Goal: Task Accomplishment & Management: Manage account settings

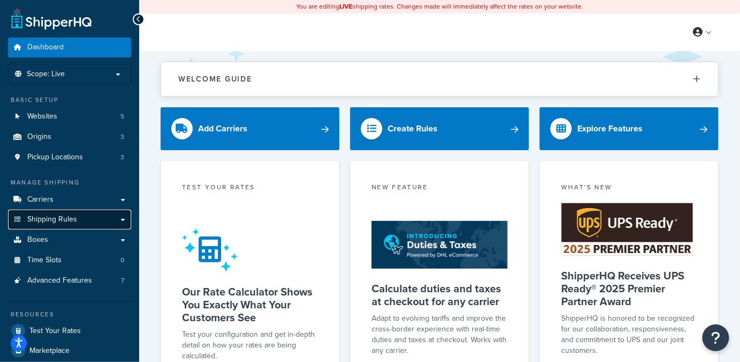
click at [63, 221] on span "Shipping Rules" at bounding box center [52, 219] width 50 height 9
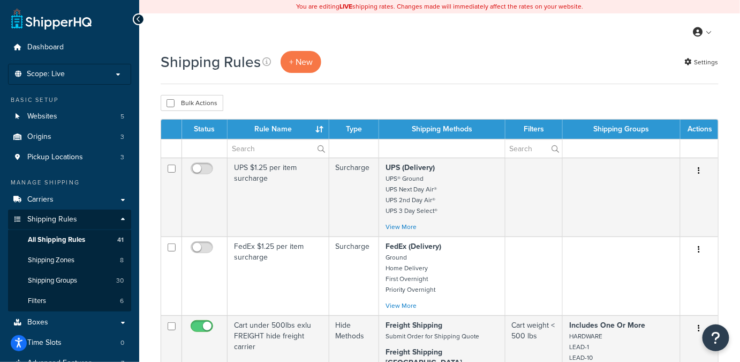
click at [300, 95] on div "Bulk Actions Duplicate Delete" at bounding box center [440, 103] width 558 height 16
click at [435, 34] on div "My Profile Billing Global Settings Contact Us Logout" at bounding box center [439, 31] width 601 height 37
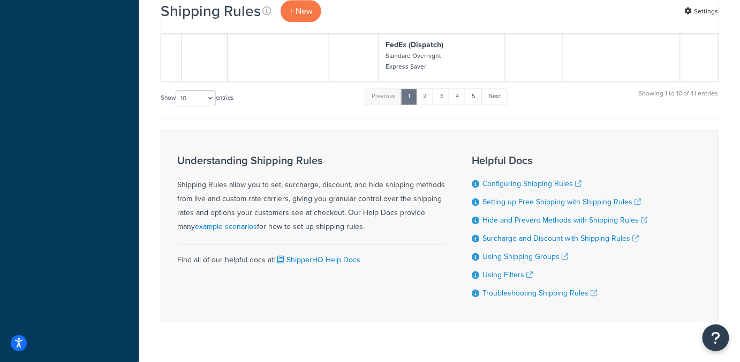
scroll to position [917, 0]
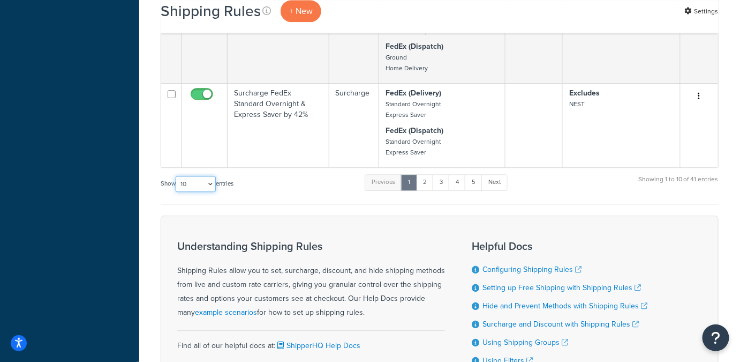
click at [211, 176] on select "10 15 25 50 100 1000" at bounding box center [196, 184] width 40 height 16
select select "1000"
click at [177, 176] on select "10 15 25 50 100 1000" at bounding box center [196, 184] width 40 height 16
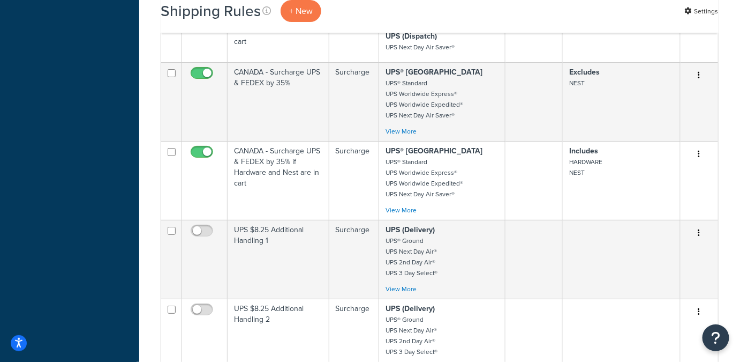
scroll to position [2729, 0]
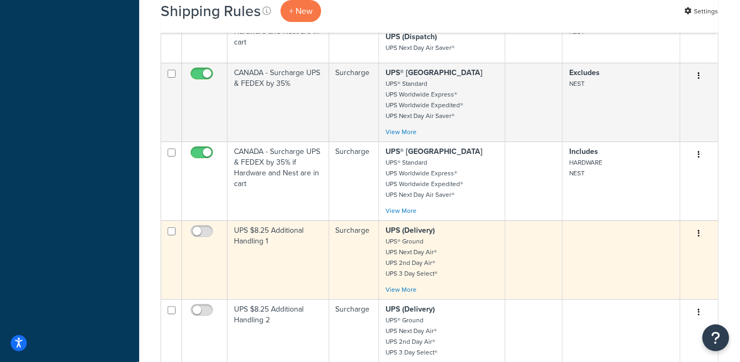
click at [402, 236] on small "UPS® Ground UPS Next Day Air® UPS 2nd Day Air® UPS 3 Day Select®" at bounding box center [412, 257] width 52 height 42
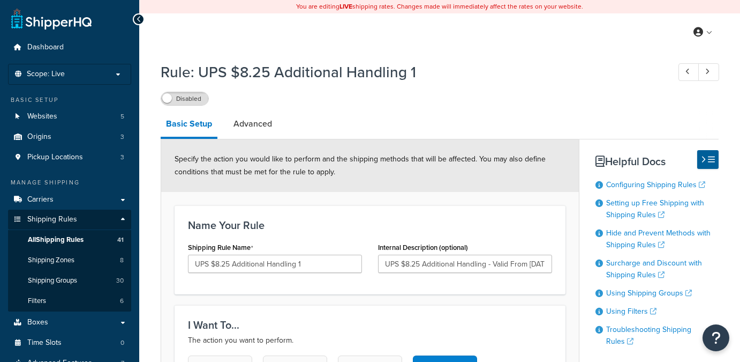
select select "BOX"
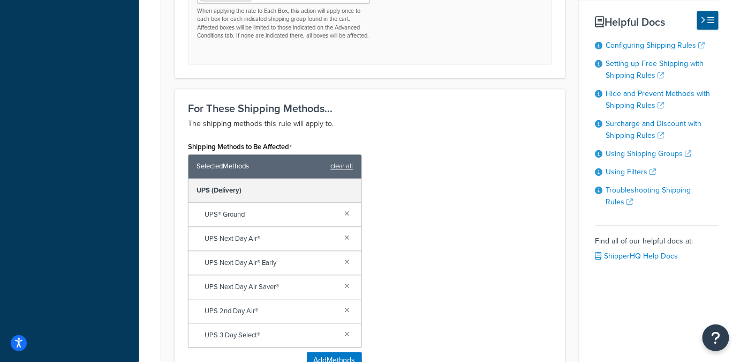
scroll to position [814, 0]
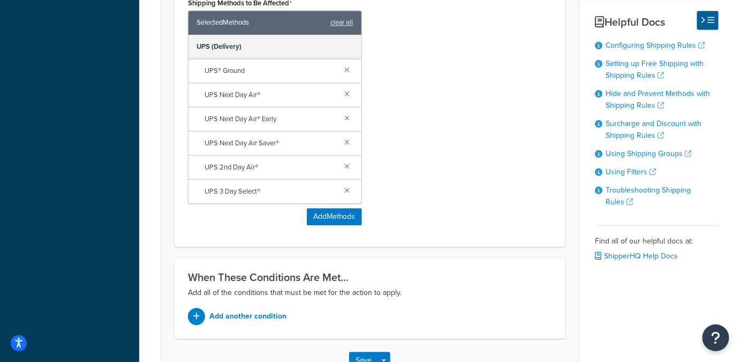
click at [498, 338] on div "Save Save Dropdown Save and Edit Save and Duplicate Save and Create New" at bounding box center [370, 360] width 418 height 44
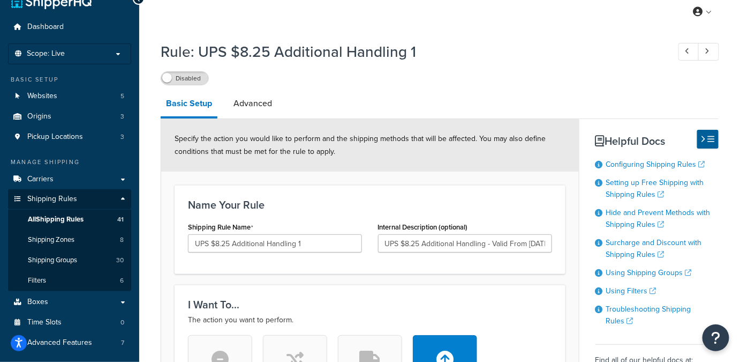
scroll to position [92, 0]
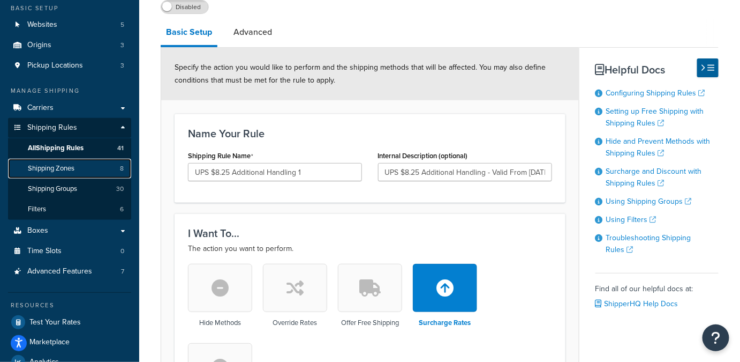
click at [55, 165] on span "Shipping Zones" at bounding box center [51, 168] width 47 height 9
